Goal: Information Seeking & Learning: Check status

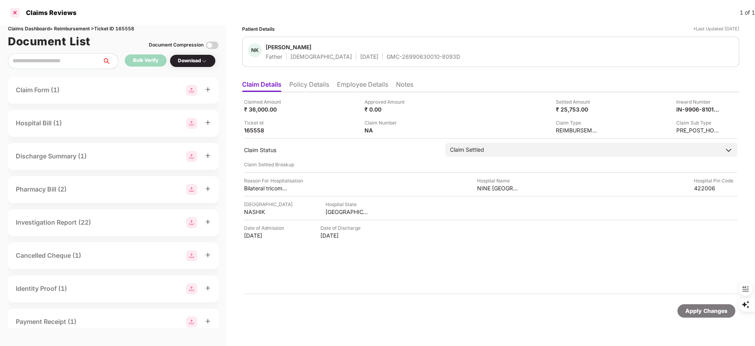
click at [14, 13] on div at bounding box center [15, 12] width 13 height 13
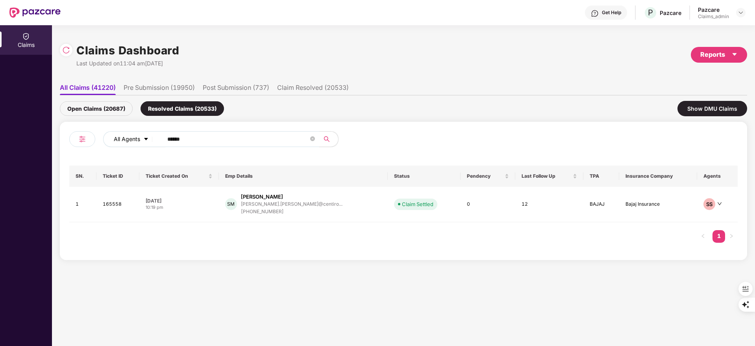
drag, startPoint x: 232, startPoint y: 144, endPoint x: 113, endPoint y: 135, distance: 118.9
click at [113, 135] on div "All Agents ******" at bounding box center [303, 139] width 401 height 16
paste input "text"
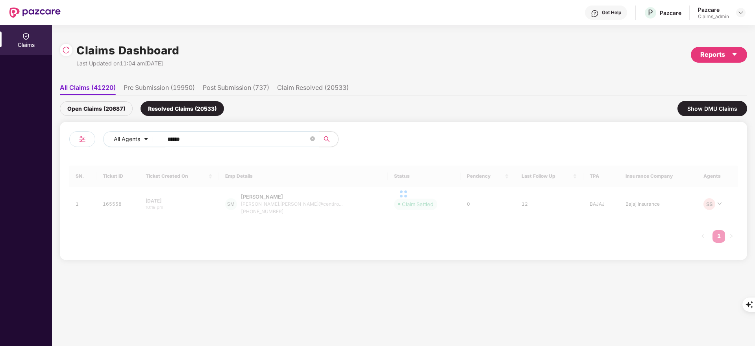
type input "******"
click at [106, 109] on div "Open Claims (20687)" at bounding box center [96, 108] width 73 height 15
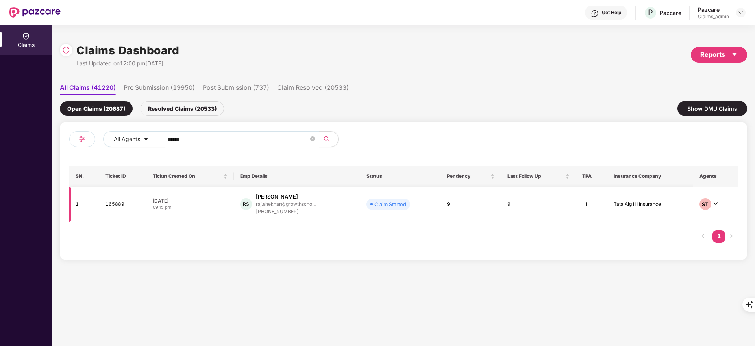
click at [284, 206] on div "raj.shekhar@growthscho..." at bounding box center [286, 203] width 60 height 5
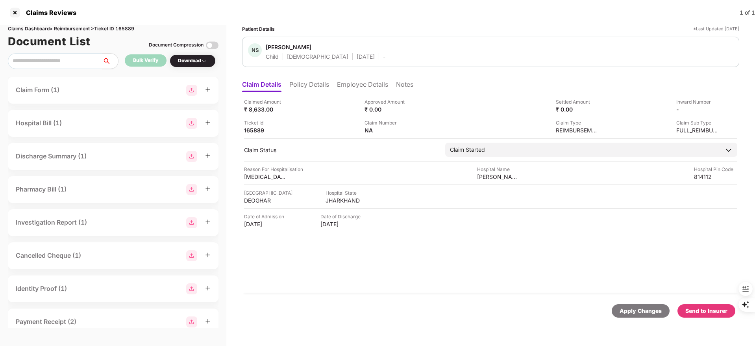
click at [376, 83] on li "Employee Details" at bounding box center [362, 85] width 51 height 11
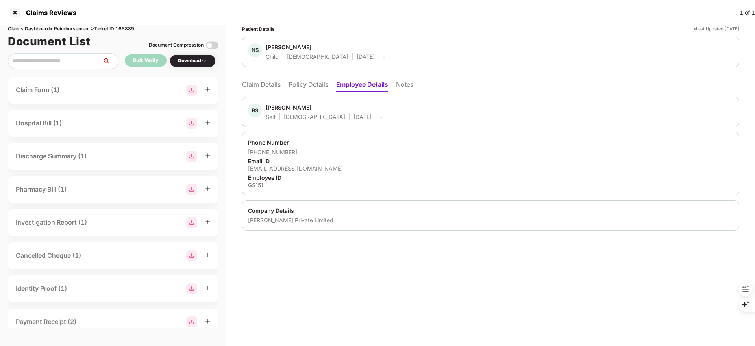
click at [314, 86] on li "Policy Details" at bounding box center [309, 85] width 40 height 11
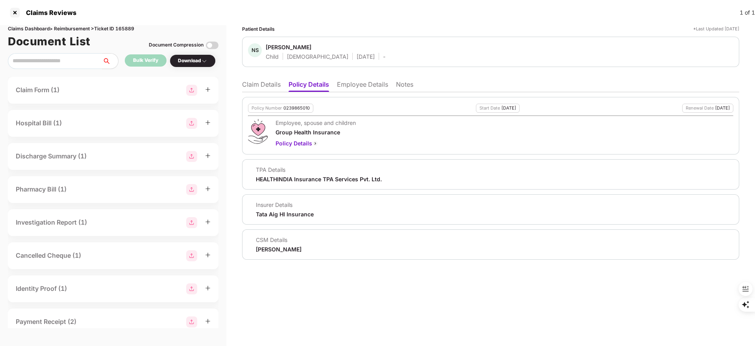
click at [365, 85] on li "Employee Details" at bounding box center [362, 85] width 51 height 11
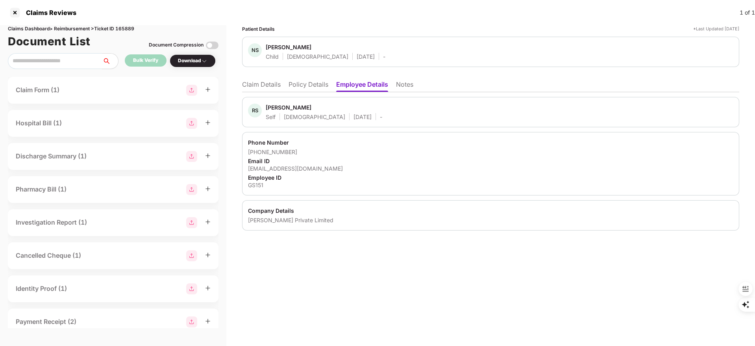
click at [259, 86] on li "Claim Details" at bounding box center [261, 85] width 39 height 11
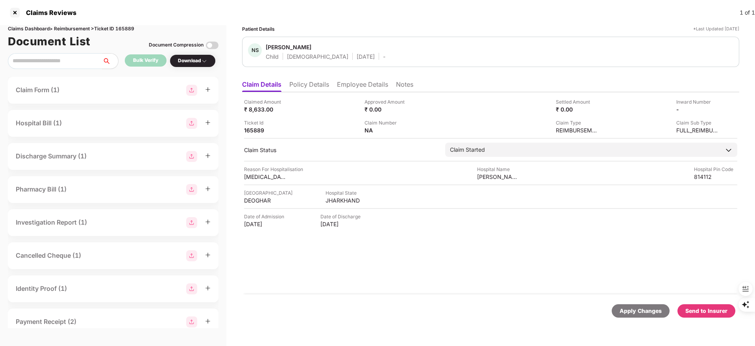
click at [317, 82] on li "Policy Details" at bounding box center [309, 85] width 40 height 11
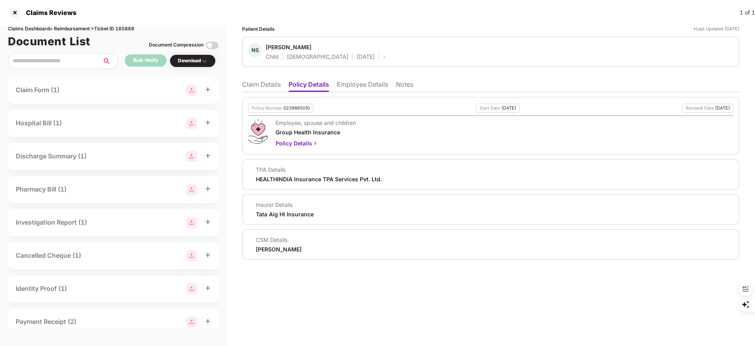
click at [266, 84] on li "Claim Details" at bounding box center [261, 85] width 39 height 11
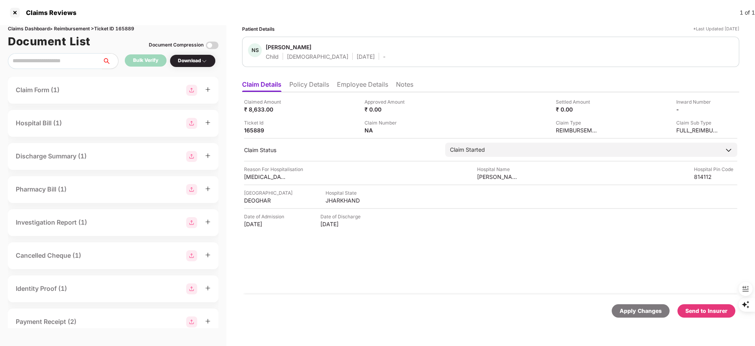
click at [347, 87] on li "Employee Details" at bounding box center [362, 85] width 51 height 11
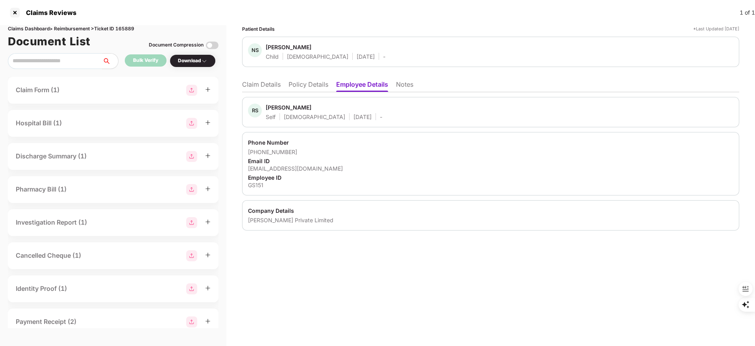
click at [318, 87] on li "Policy Details" at bounding box center [309, 85] width 40 height 11
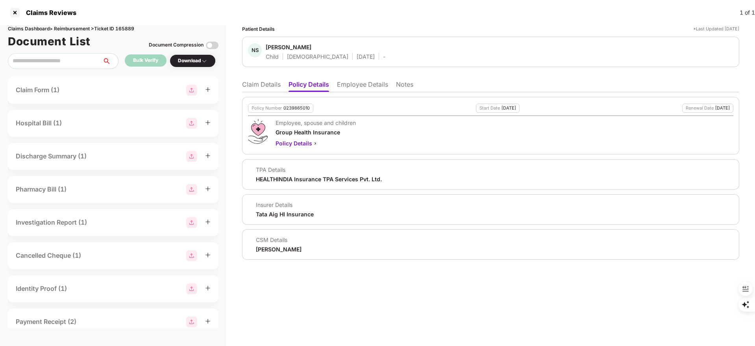
click at [254, 87] on li "Claim Details" at bounding box center [261, 85] width 39 height 11
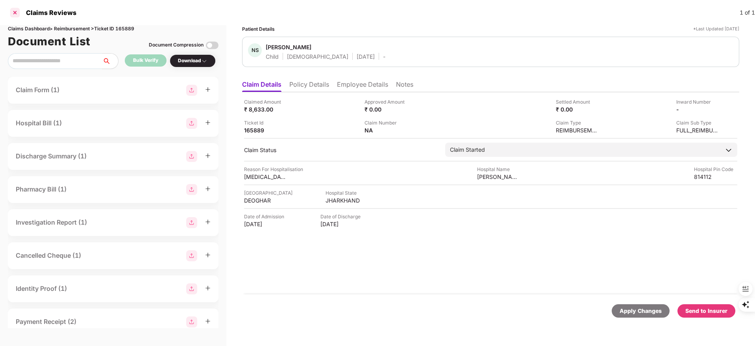
click at [15, 10] on div at bounding box center [15, 12] width 13 height 13
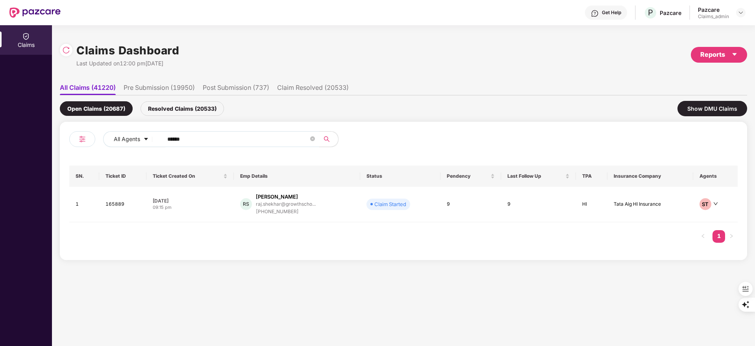
drag, startPoint x: 234, startPoint y: 140, endPoint x: 0, endPoint y: 142, distance: 234.0
click at [0, 142] on div "Claims Claims Dashboard Last Updated on 12:00 pm[DATE] Reports All Claims (4122…" at bounding box center [377, 185] width 755 height 321
paste input "text"
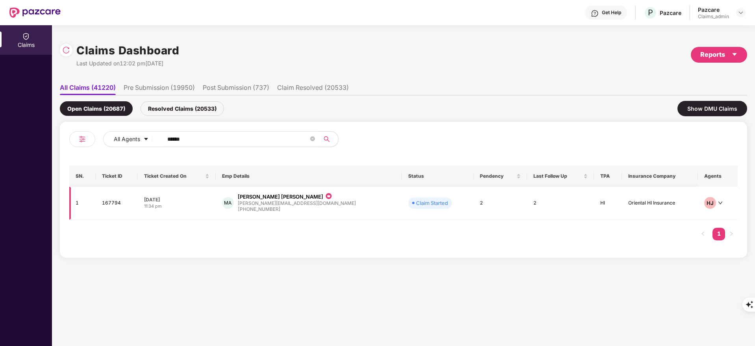
type input "******"
click at [299, 206] on div "[PHONE_NUMBER]" at bounding box center [297, 209] width 118 height 7
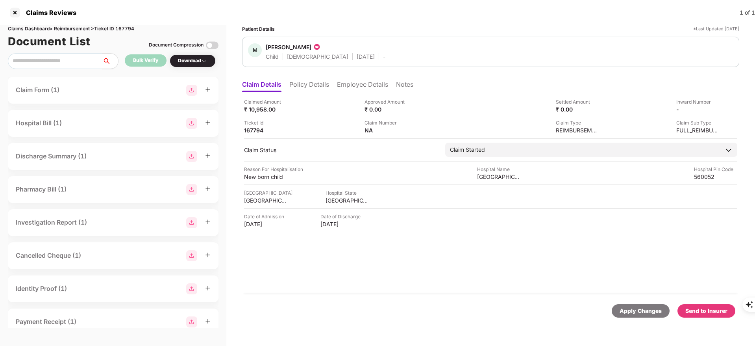
click at [351, 83] on li "Employee Details" at bounding box center [362, 85] width 51 height 11
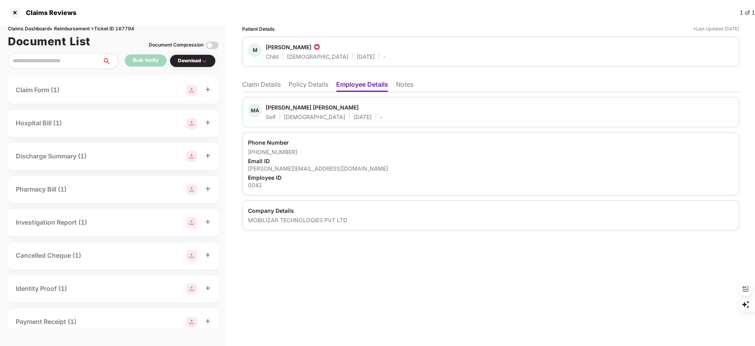
click at [312, 82] on li "Policy Details" at bounding box center [309, 85] width 40 height 11
